Goal: Check status: Check status

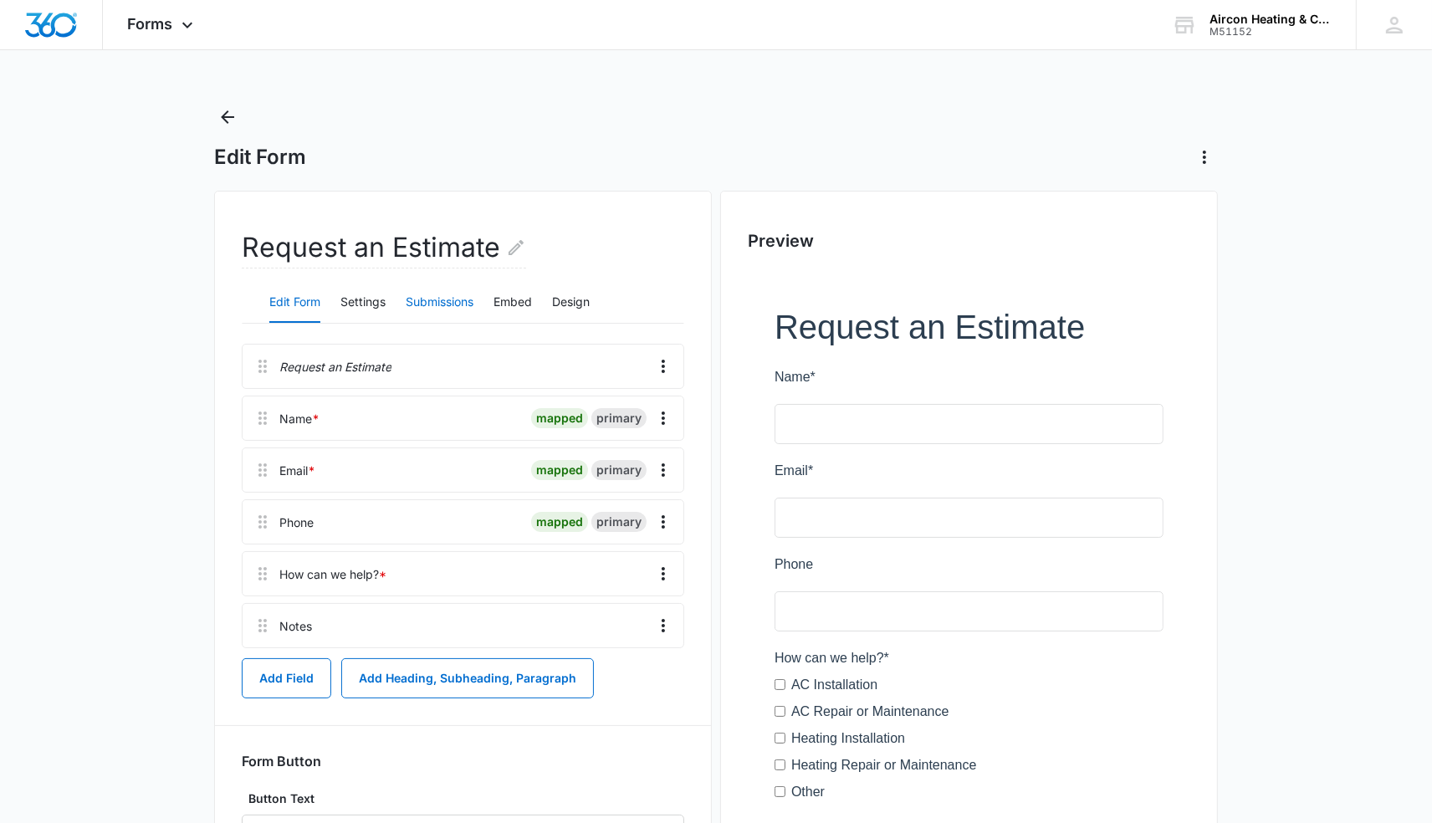
click at [441, 298] on button "Submissions" at bounding box center [440, 303] width 68 height 40
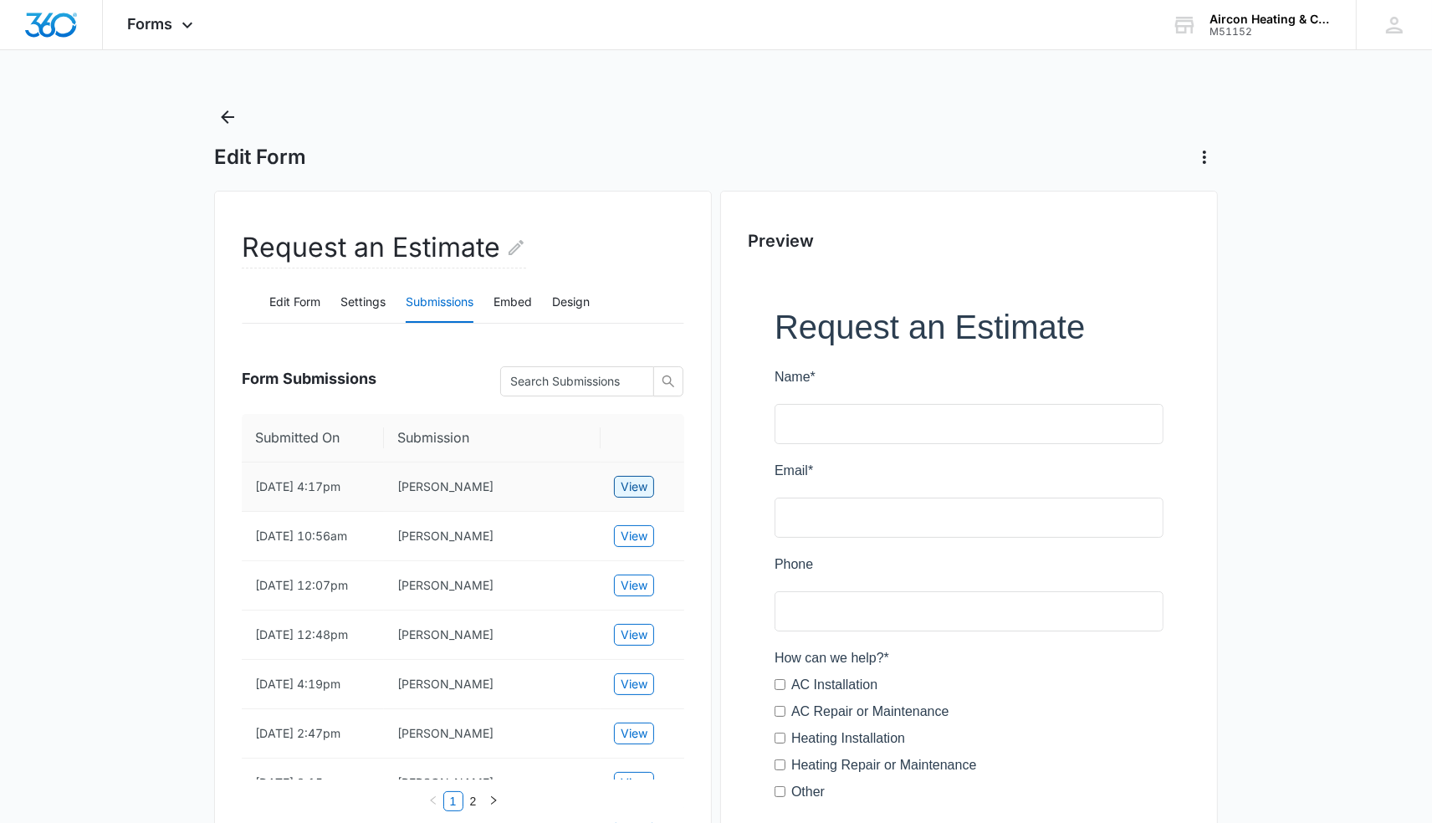
click at [642, 496] on span "View" at bounding box center [634, 487] width 27 height 18
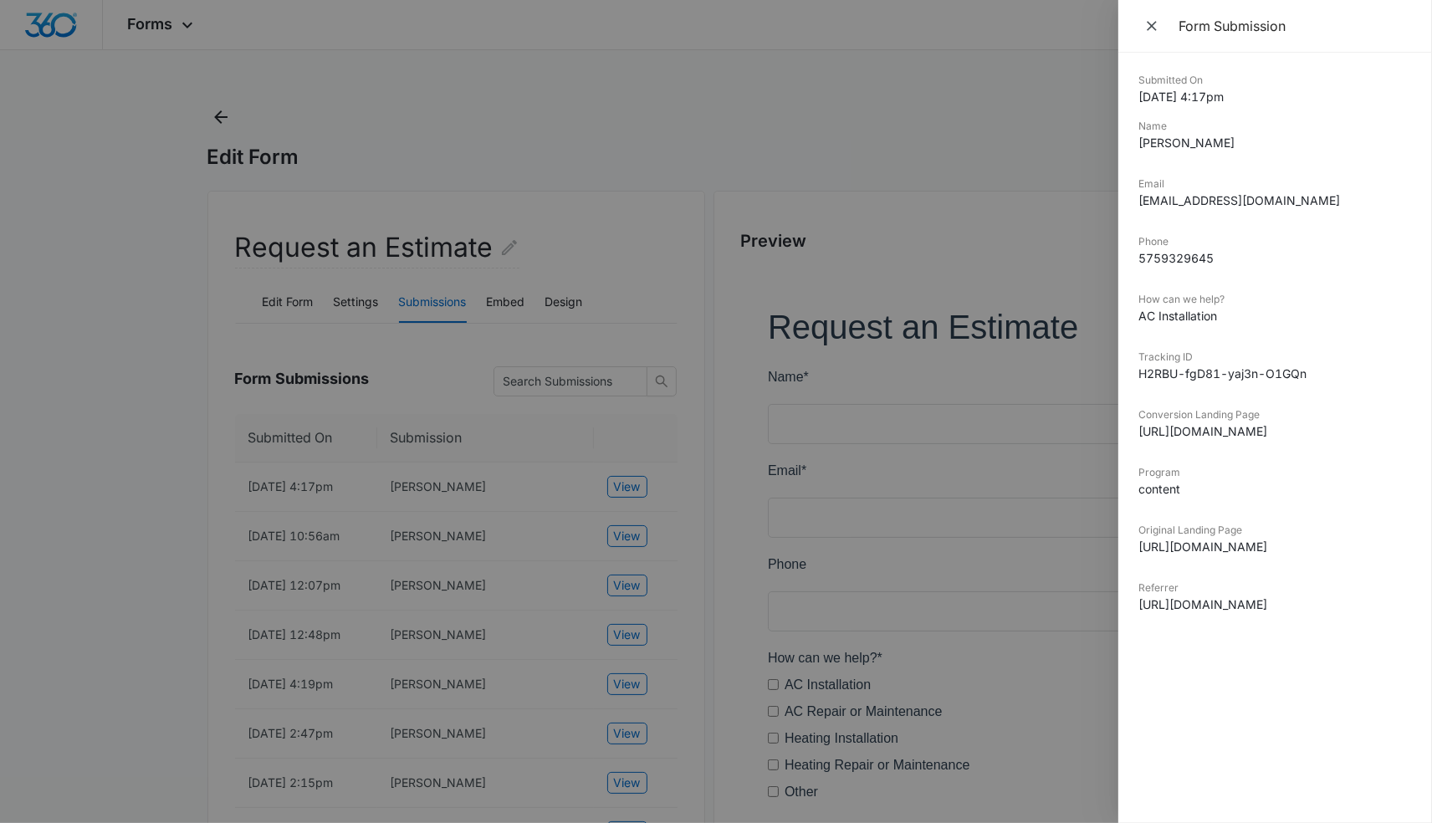
click at [1077, 666] on div at bounding box center [716, 411] width 1432 height 823
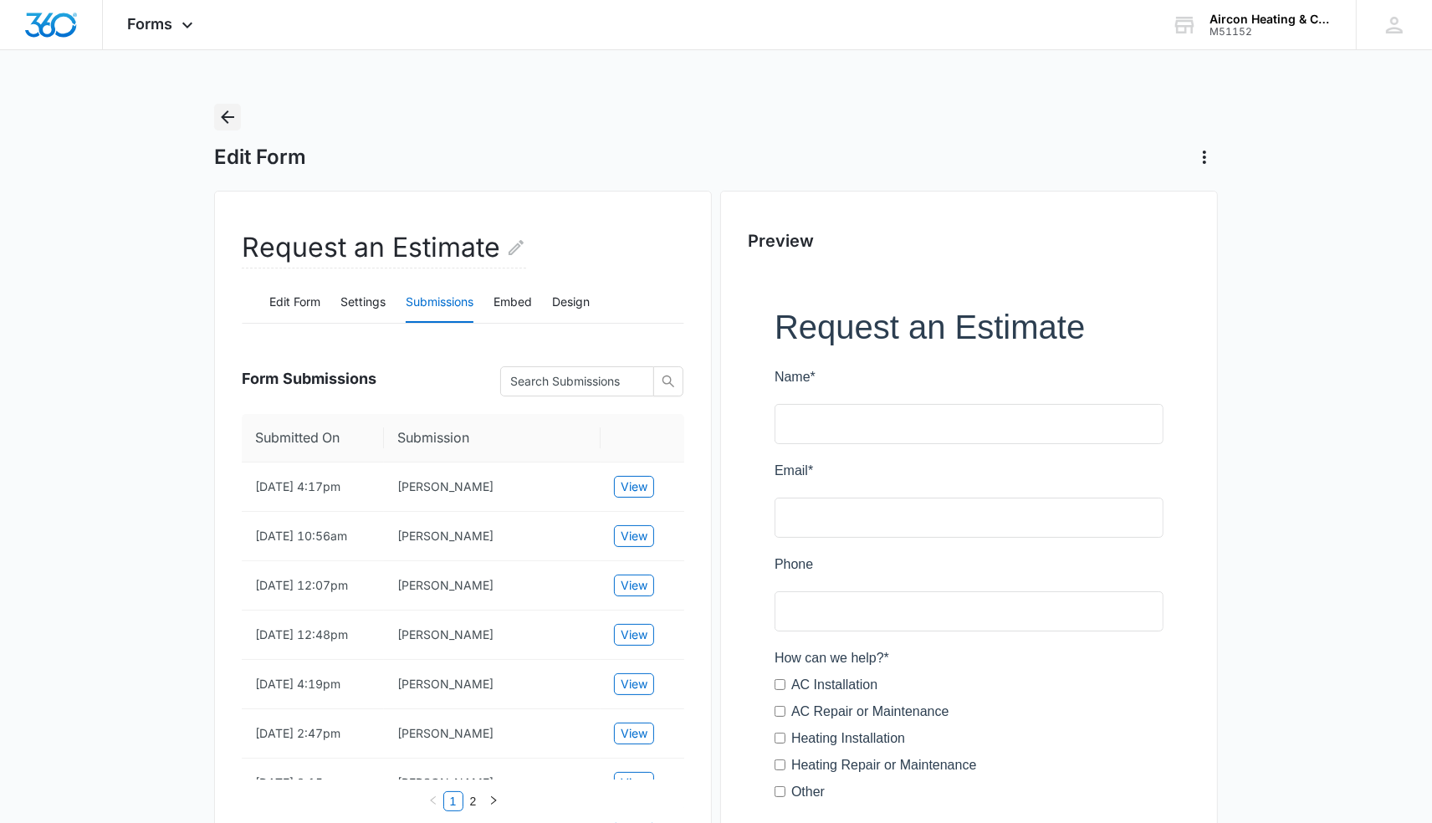
click at [235, 120] on icon "Back" at bounding box center [227, 117] width 20 height 20
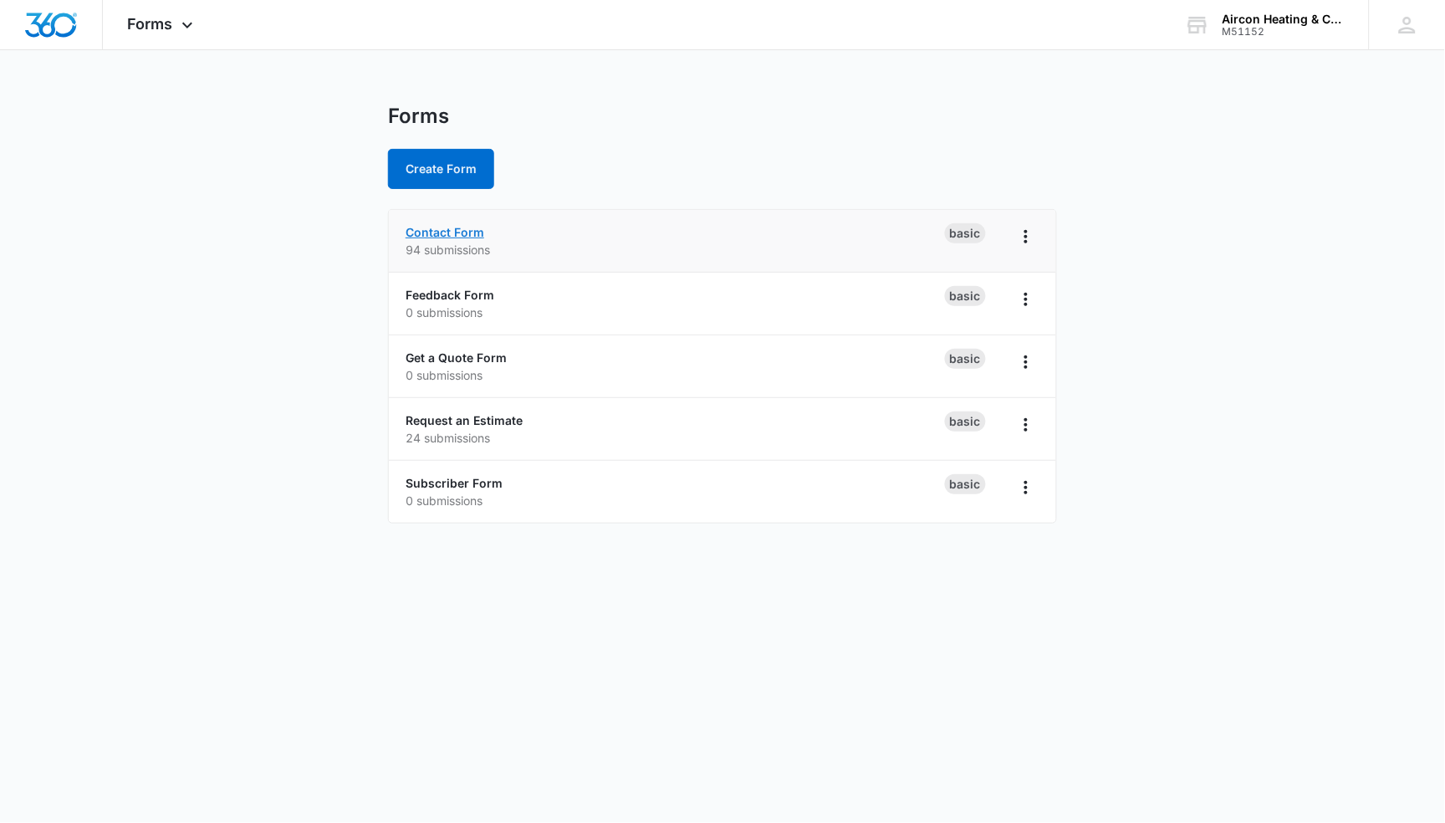
click at [465, 230] on link "Contact Form" at bounding box center [445, 232] width 79 height 14
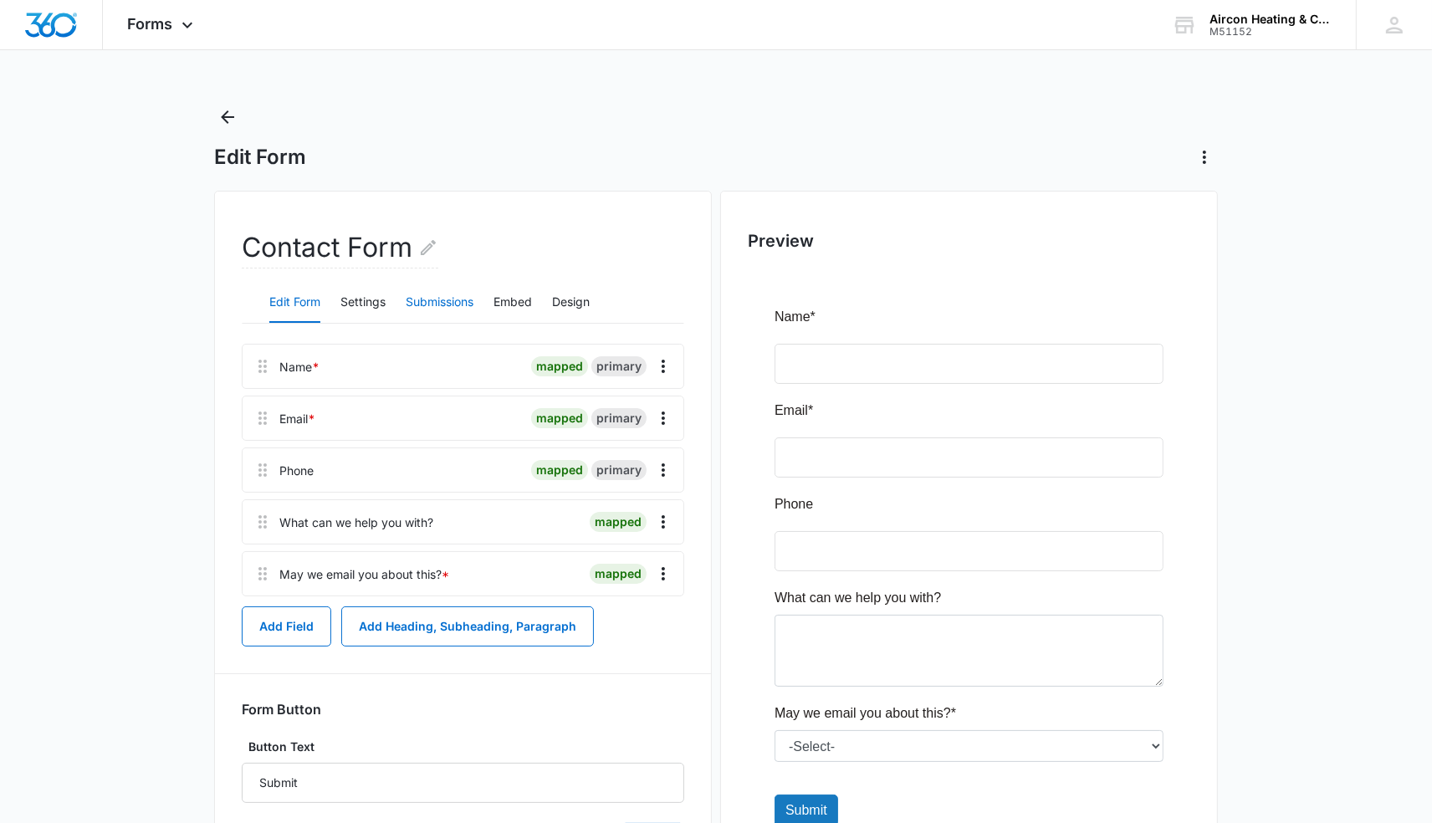
click at [433, 295] on button "Submissions" at bounding box center [440, 303] width 68 height 40
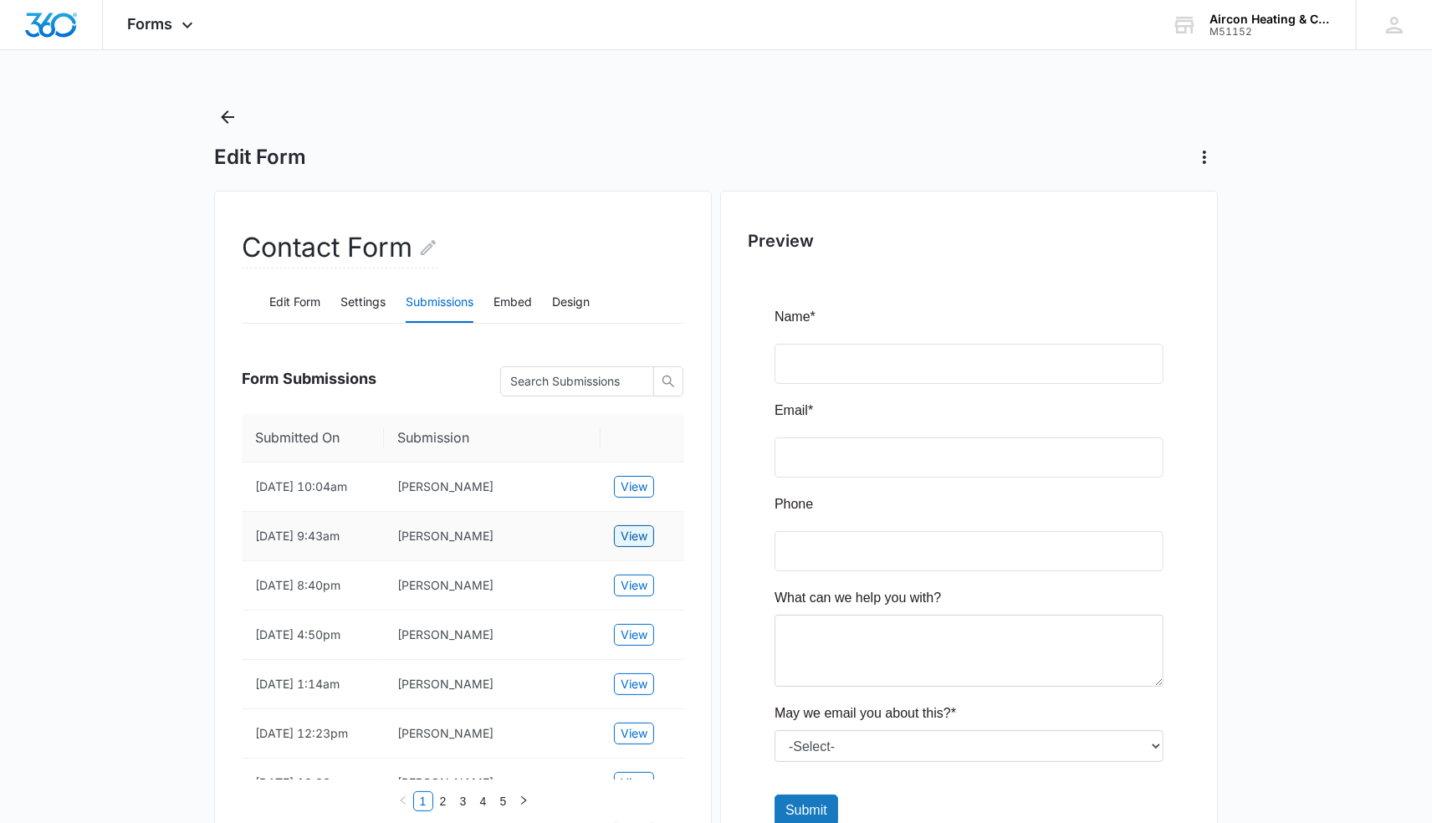
click at [624, 540] on button "View" at bounding box center [634, 536] width 40 height 22
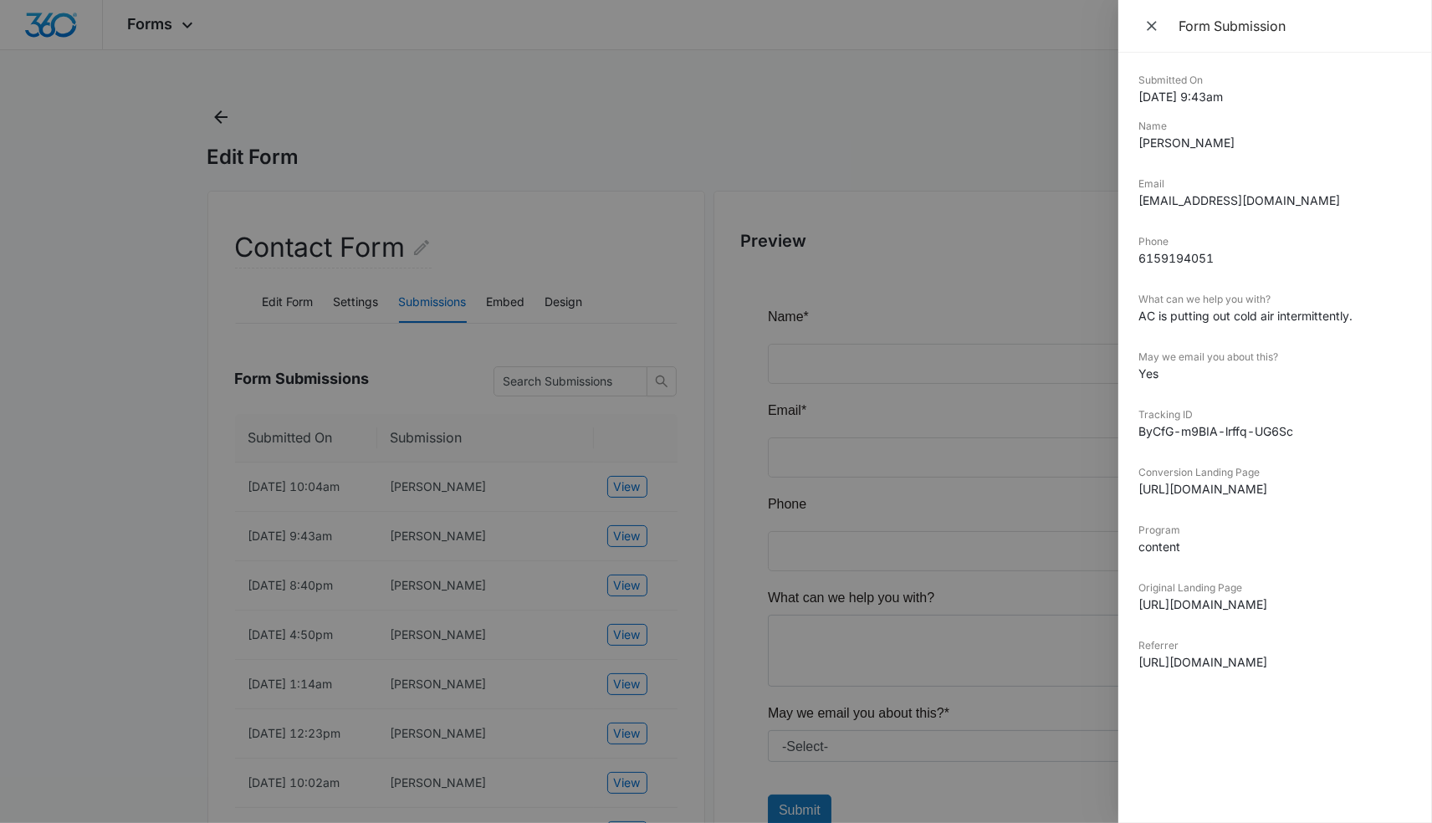
click at [645, 163] on div at bounding box center [716, 411] width 1432 height 823
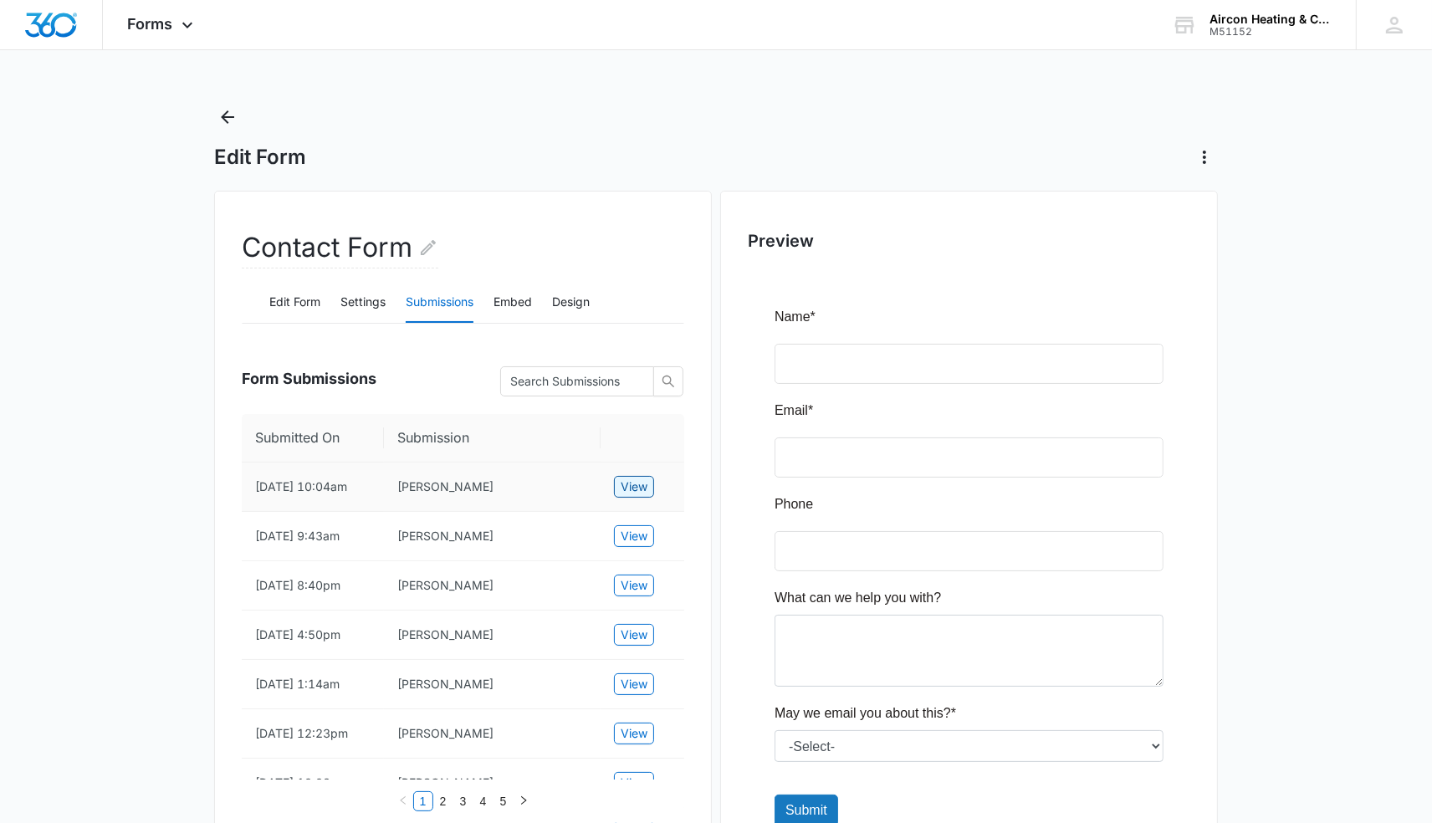
click at [629, 490] on span "View" at bounding box center [634, 487] width 27 height 18
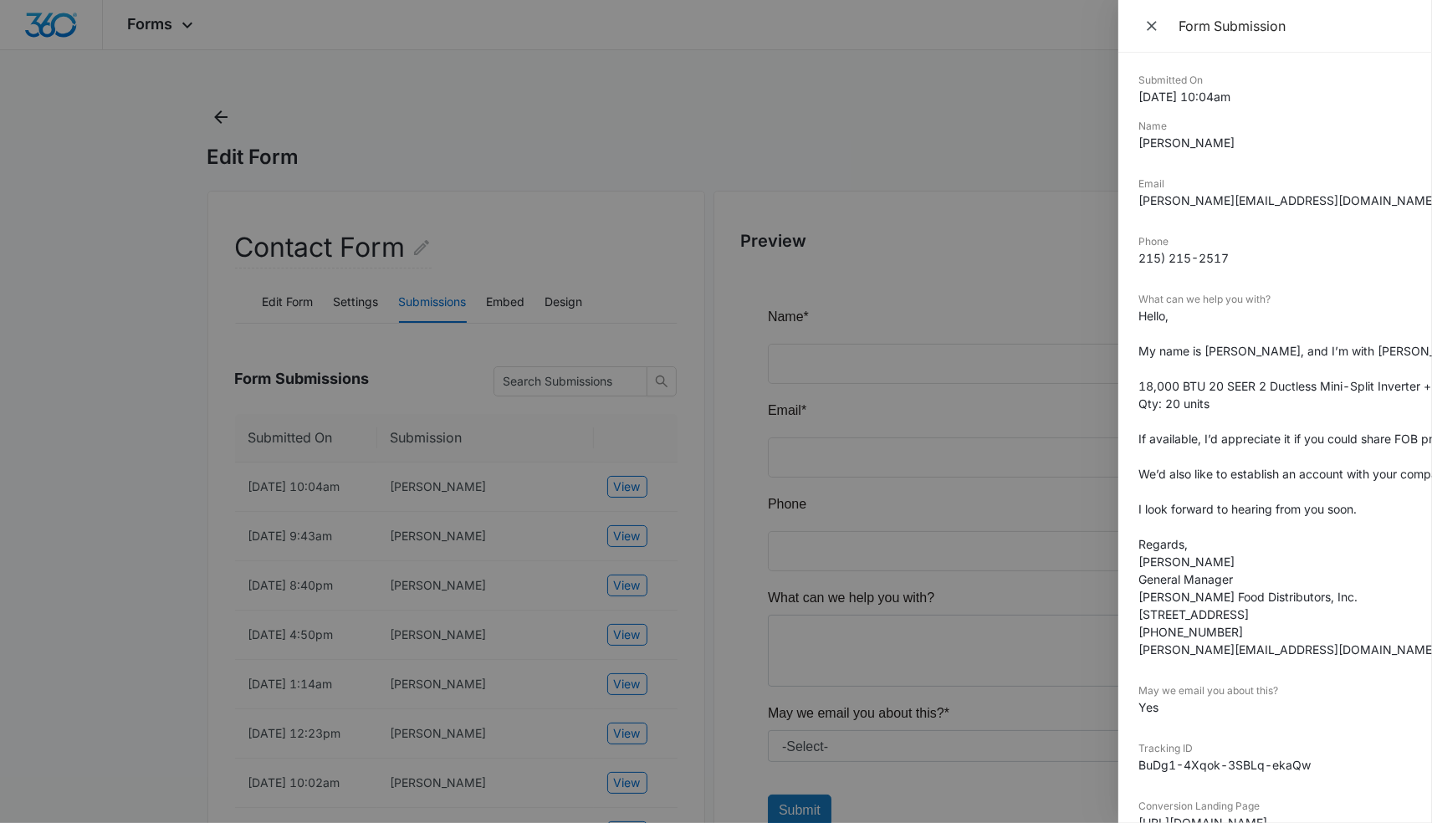
drag, startPoint x: 513, startPoint y: 563, endPoint x: 538, endPoint y: 552, distance: 26.6
click at [515, 562] on div at bounding box center [716, 411] width 1432 height 823
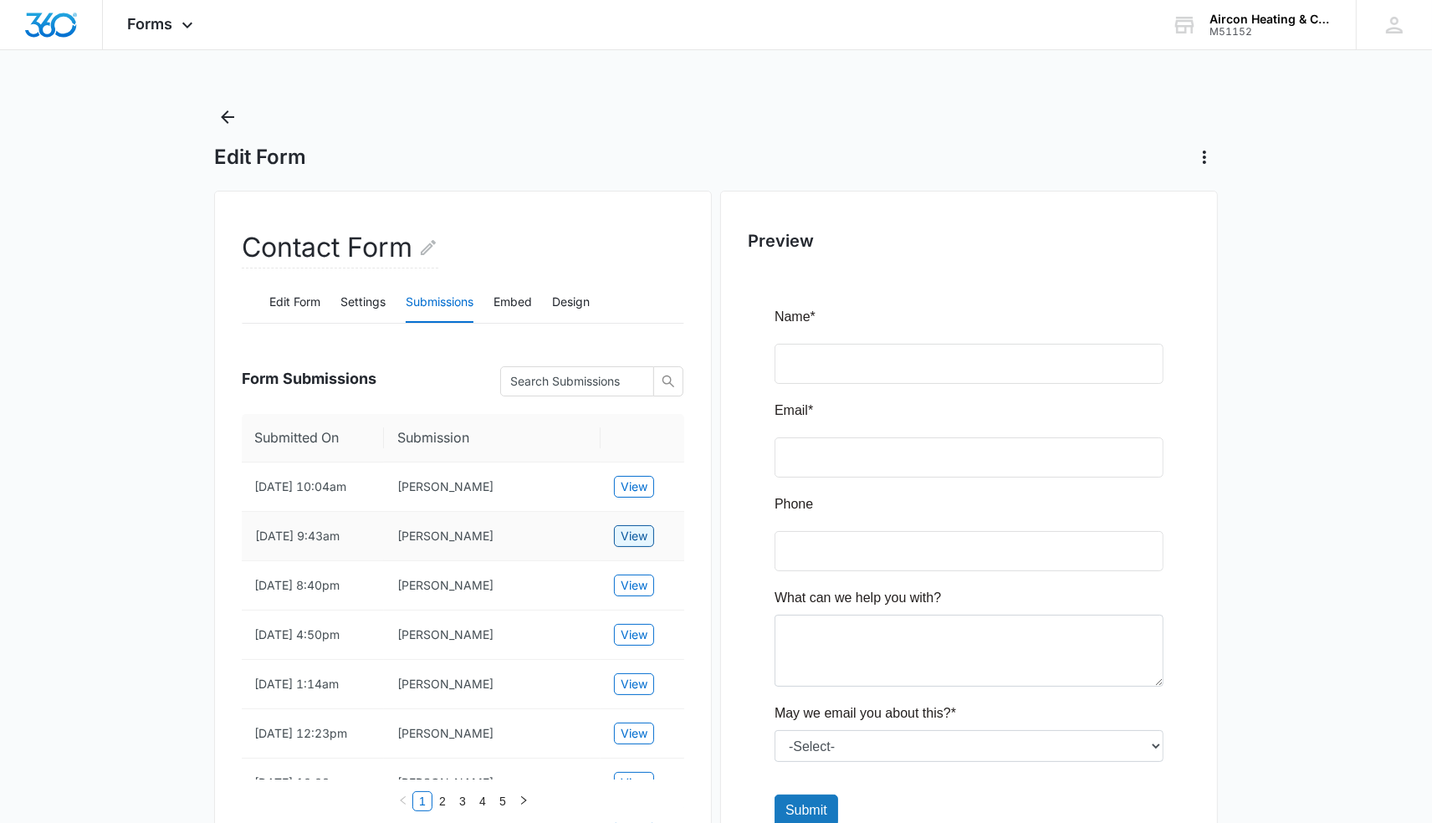
click at [621, 545] on span "View" at bounding box center [634, 536] width 27 height 18
